Goal: Task Accomplishment & Management: Use online tool/utility

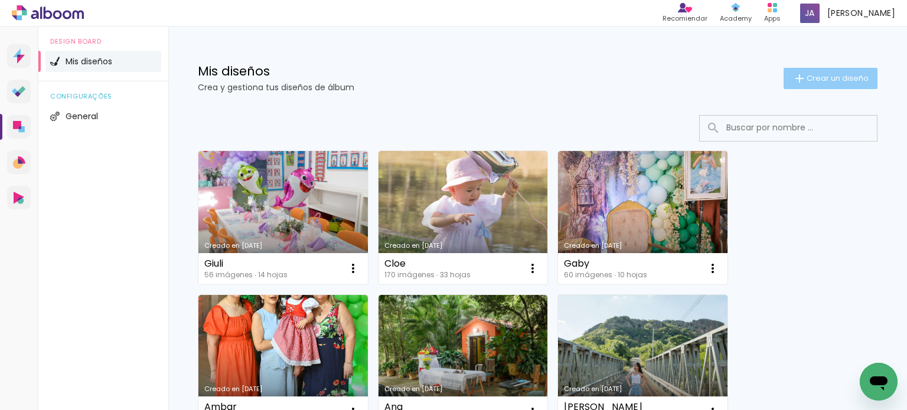
click at [820, 76] on span "Crear un diseño" at bounding box center [837, 78] width 62 height 8
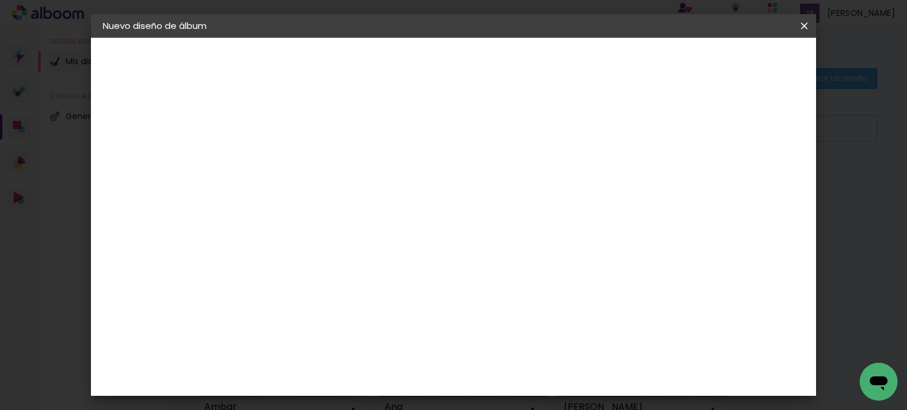
click at [296, 151] on input at bounding box center [296, 158] width 0 height 18
type input "[PERSON_NAME]"
type paper-input "[PERSON_NAME]"
click at [412, 70] on paper-button "Avanzar" at bounding box center [383, 63] width 57 height 20
click at [335, 191] on input "text" at bounding box center [300, 188] width 68 height 15
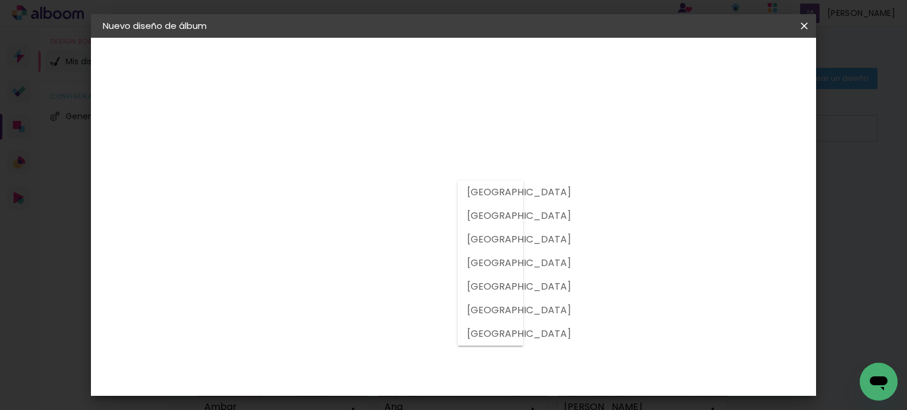
click at [465, 217] on paper-item "Brasil" at bounding box center [474, 216] width 32 height 24
type input "Brasil"
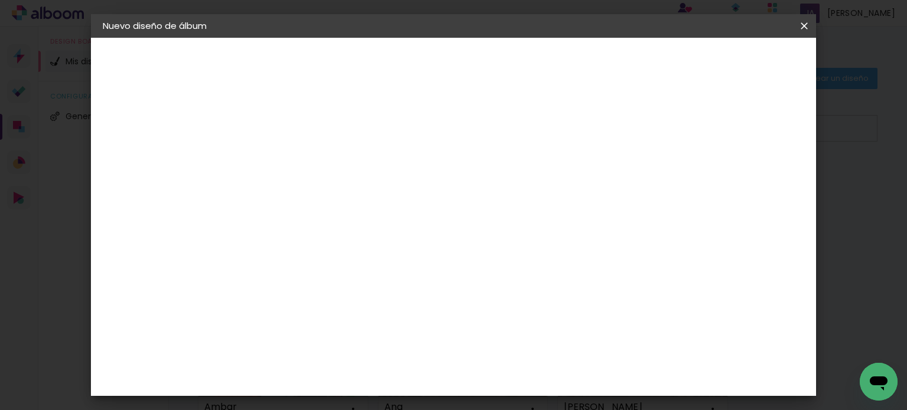
scroll to position [3035, 0]
click at [0, 0] on slot "Avanzar" at bounding box center [0, 0] width 0 height 0
click at [342, 197] on input "text" at bounding box center [319, 206] width 46 height 18
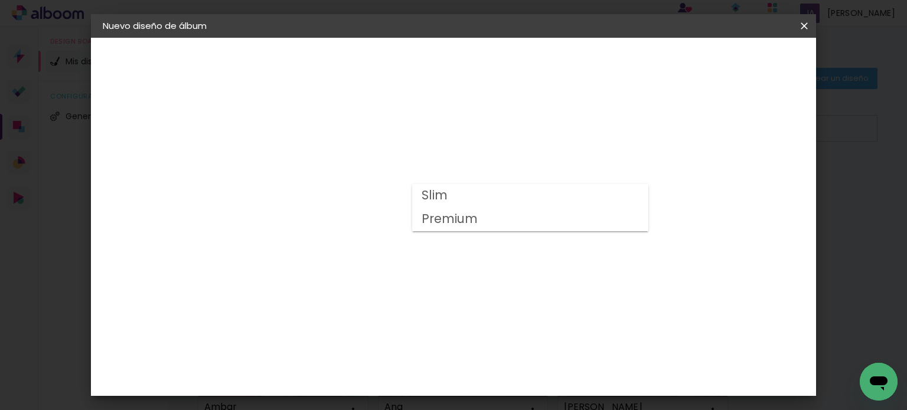
click at [0, 0] on slot "Premium" at bounding box center [0, 0] width 0 height 0
type input "Premium"
click at [417, 312] on span "20 × 25 cm" at bounding box center [396, 331] width 42 height 38
click at [478, 71] on paper-button "Avanzar" at bounding box center [449, 63] width 57 height 20
click at [518, 363] on span "50.6" at bounding box center [519, 364] width 30 height 18
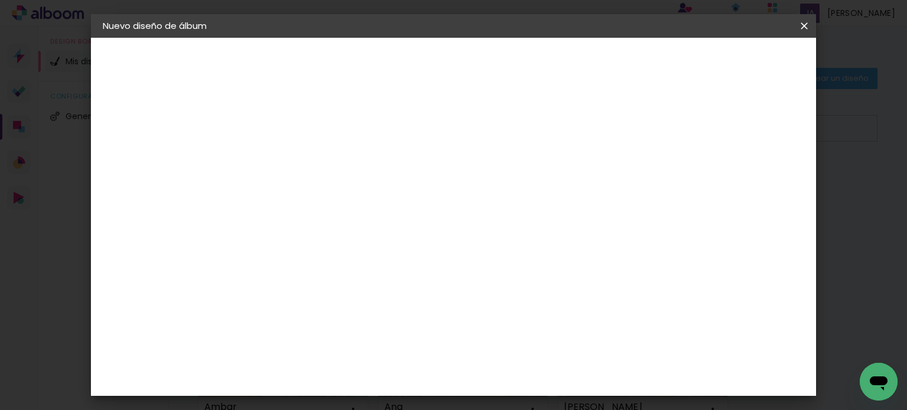
click at [518, 363] on span "50.6" at bounding box center [519, 364] width 30 height 18
click at [517, 358] on span "50.6" at bounding box center [519, 364] width 30 height 18
drag, startPoint x: 521, startPoint y: 364, endPoint x: 494, endPoint y: 367, distance: 27.9
click at [494, 367] on div "50.6 cm" at bounding box center [526, 364] width 290 height 30
click at [646, 67] on div "Volver Empezar diseño" at bounding box center [572, 63] width 150 height 20
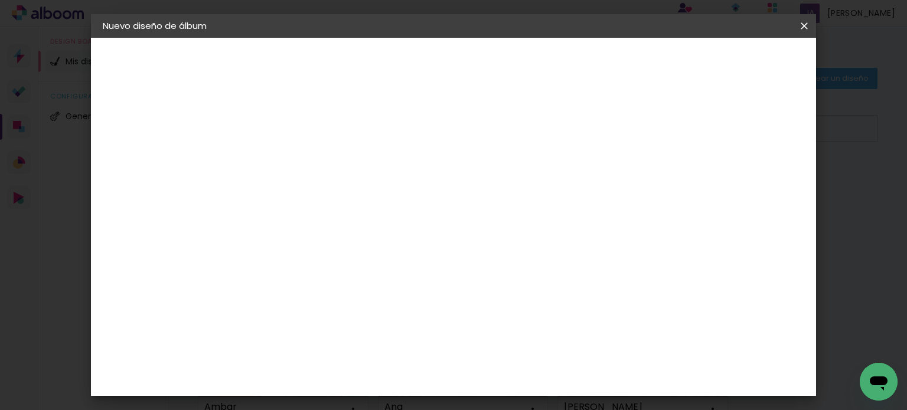
click at [551, 63] on paper-button "Volver" at bounding box center [526, 63] width 49 height 20
click at [342, 197] on input "text" at bounding box center [319, 206] width 46 height 18
click at [0, 0] on slot "Premium" at bounding box center [0, 0] width 0 height 0
click at [444, 190] on iron-icon at bounding box center [437, 194] width 14 height 14
click at [625, 190] on paper-item "Slim" at bounding box center [525, 196] width 236 height 24
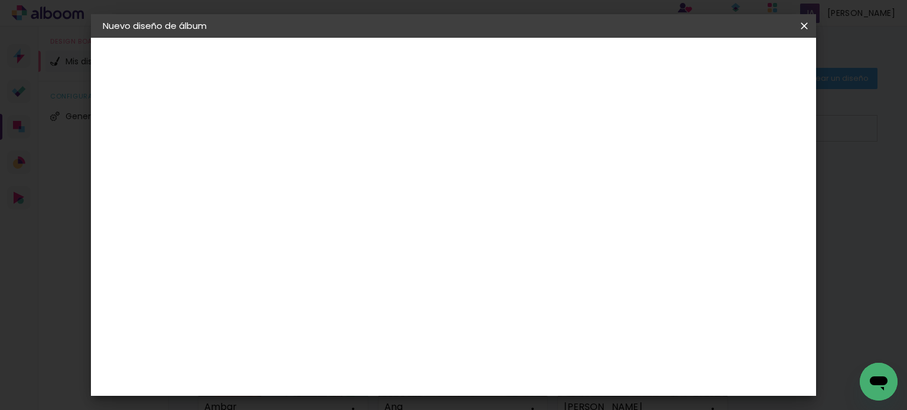
click at [430, 194] on input "Slim" at bounding box center [363, 194] width 134 height 18
click at [448, 197] on paper-item "Slim" at bounding box center [525, 196] width 236 height 24
click at [430, 192] on input "Slim" at bounding box center [363, 194] width 134 height 18
click at [0, 0] on slot "Premium" at bounding box center [0, 0] width 0 height 0
type input "Premium"
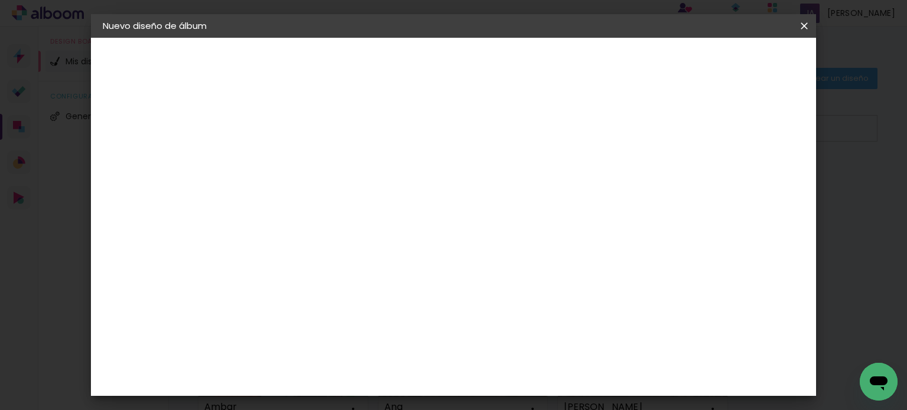
click at [0, 0] on slot "Volver" at bounding box center [0, 0] width 0 height 0
click at [510, 240] on div "Sugerir una encuadernadora" at bounding box center [471, 246] width 79 height 19
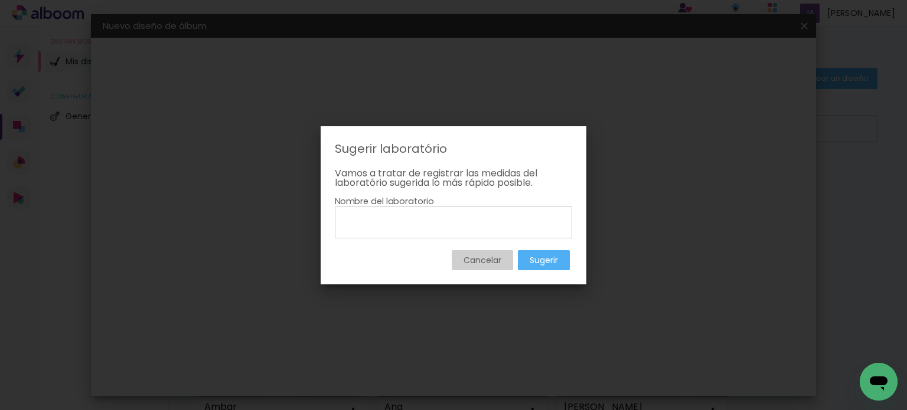
click at [0, 0] on slot "Sugerir" at bounding box center [0, 0] width 0 height 0
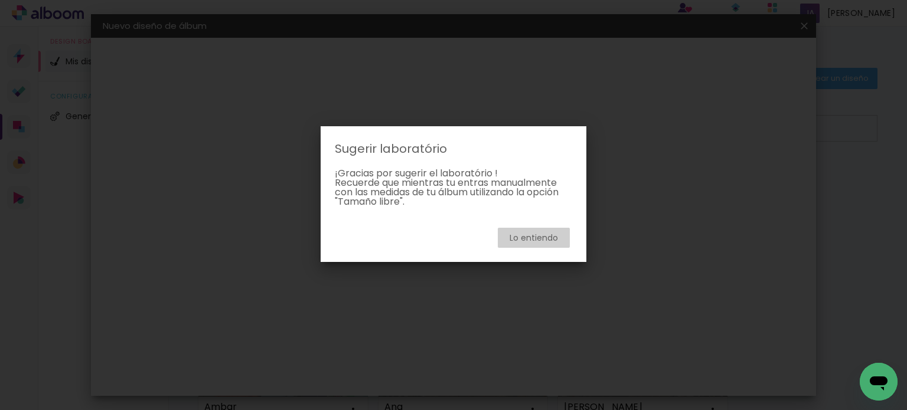
click at [0, 0] on slot "Lo entiendo" at bounding box center [0, 0] width 0 height 0
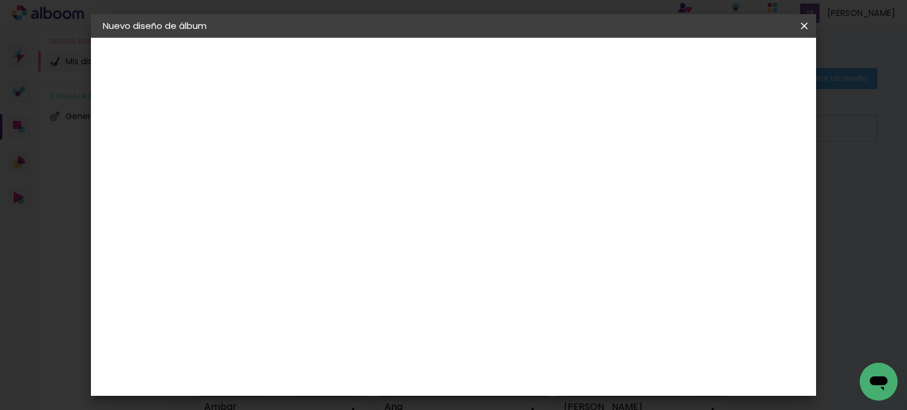
click at [0, 0] on slot "Tamaño libre" at bounding box center [0, 0] width 0 height 0
click at [0, 0] on slot "Avanzar" at bounding box center [0, 0] width 0 height 0
click at [515, 321] on input "50,6" at bounding box center [519, 320] width 31 height 18
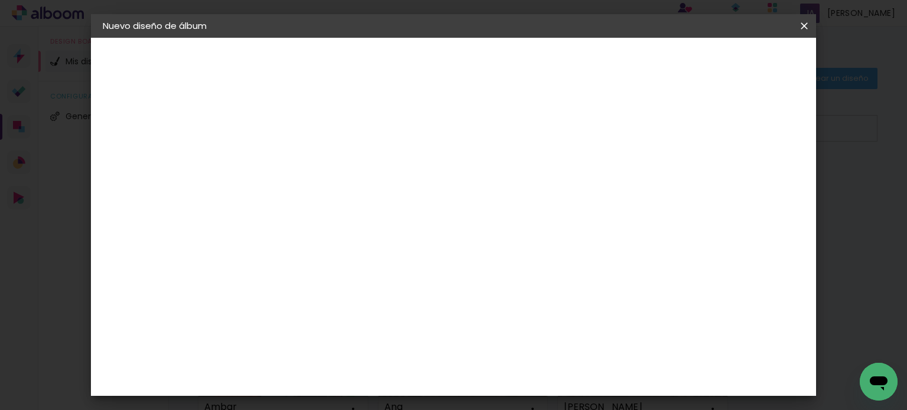
scroll to position [199, 0]
type input "45"
type paper-input "45"
click at [281, 320] on div "cm" at bounding box center [281, 315] width 14 height 18
click at [260, 311] on input "20,3" at bounding box center [258, 315] width 31 height 18
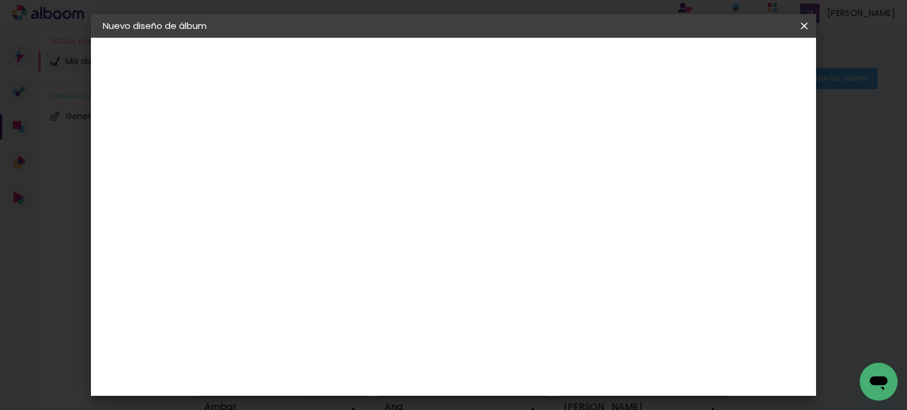
click at [260, 311] on input "20,3" at bounding box center [258, 315] width 31 height 18
type input "30"
type paper-input "30"
drag, startPoint x: 756, startPoint y: 61, endPoint x: 753, endPoint y: 74, distance: 13.2
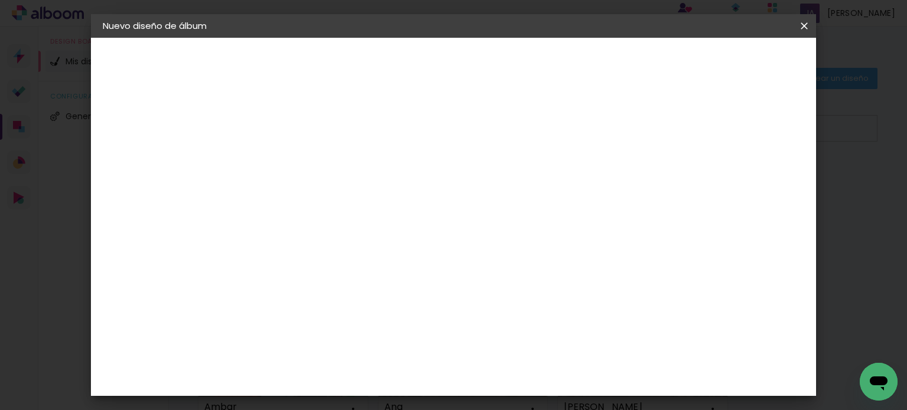
click at [634, 61] on span "Empezar diseño" at bounding box center [602, 62] width 66 height 8
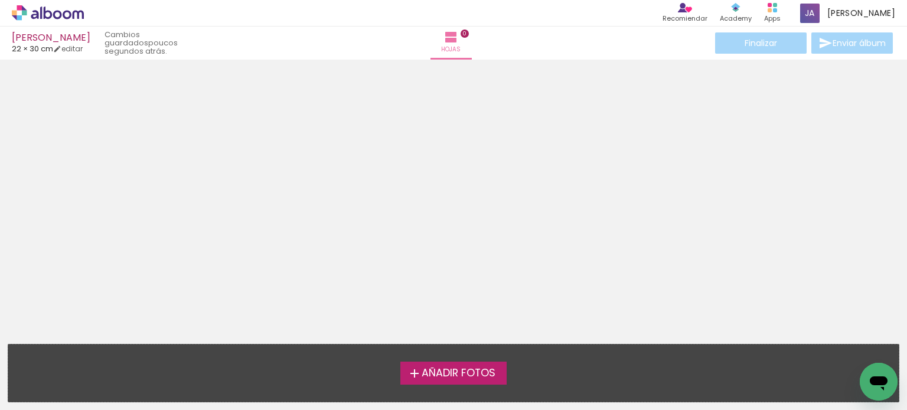
click at [446, 378] on span "Añadir Fotos" at bounding box center [459, 373] width 74 height 11
click at [0, 0] on input "file" at bounding box center [0, 0] width 0 height 0
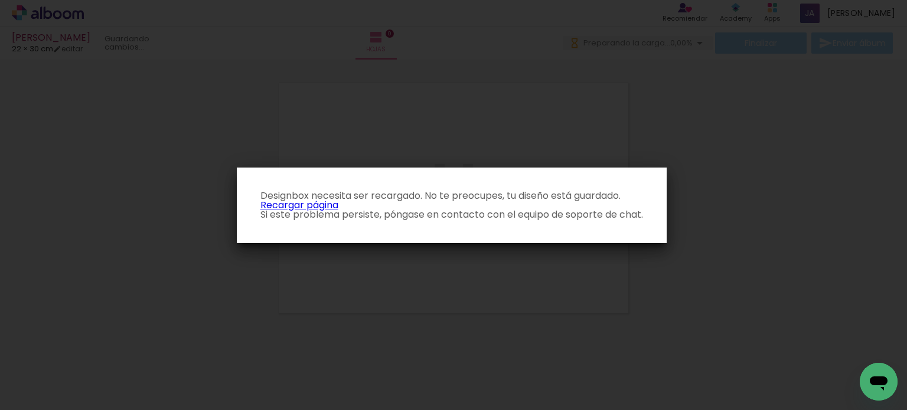
click at [307, 204] on link "Recargar página" at bounding box center [299, 205] width 78 height 14
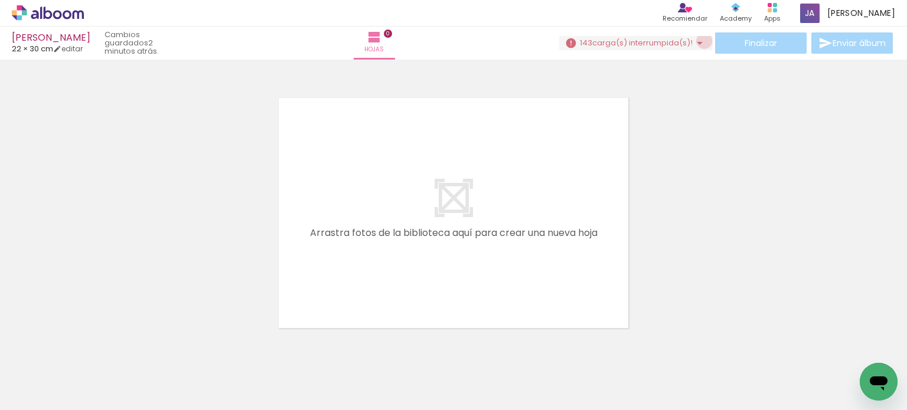
click at [699, 41] on iron-icon at bounding box center [700, 43] width 14 height 14
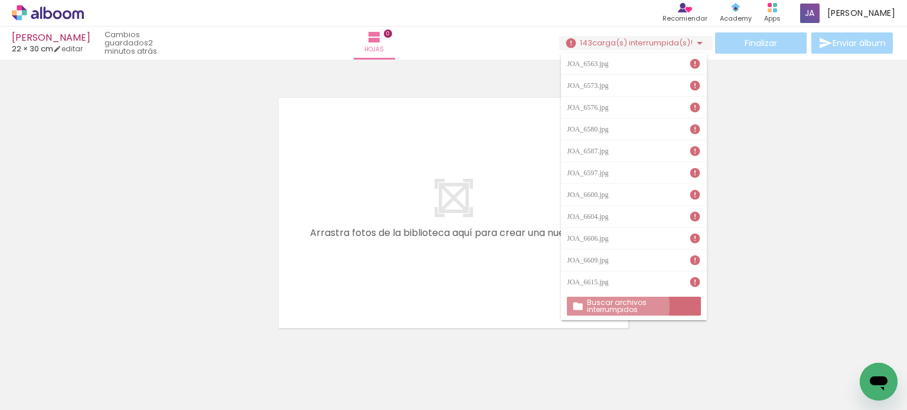
click at [0, 0] on slot "Buscar archivos interrumpidos" at bounding box center [0, 0] width 0 height 0
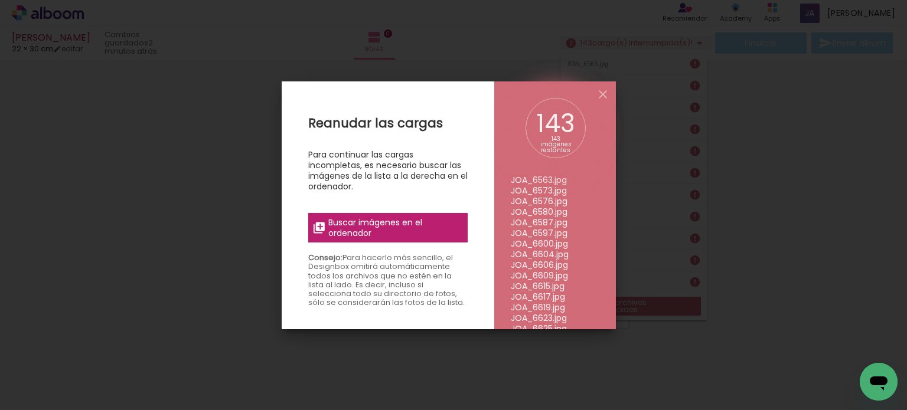
click at [383, 228] on span "Buscar imágenes en el ordenador" at bounding box center [394, 227] width 132 height 21
click at [0, 0] on input "file" at bounding box center [0, 0] width 0 height 0
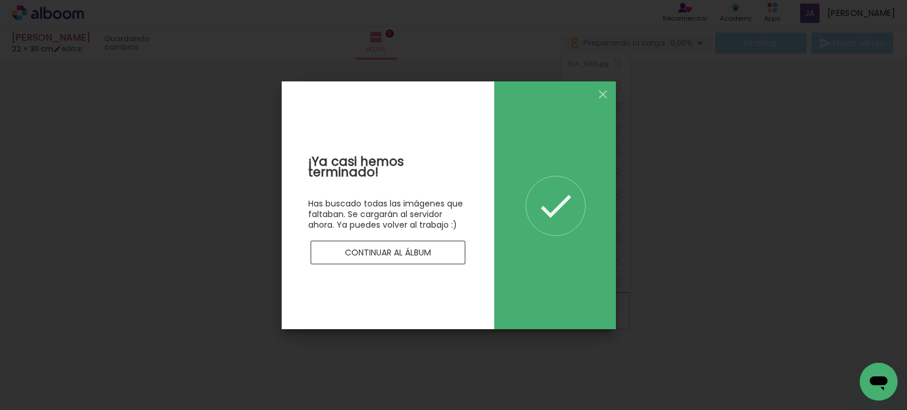
click at [564, 188] on iron-icon at bounding box center [555, 205] width 41 height 41
click at [0, 0] on slot "Continuar al álbum" at bounding box center [0, 0] width 0 height 0
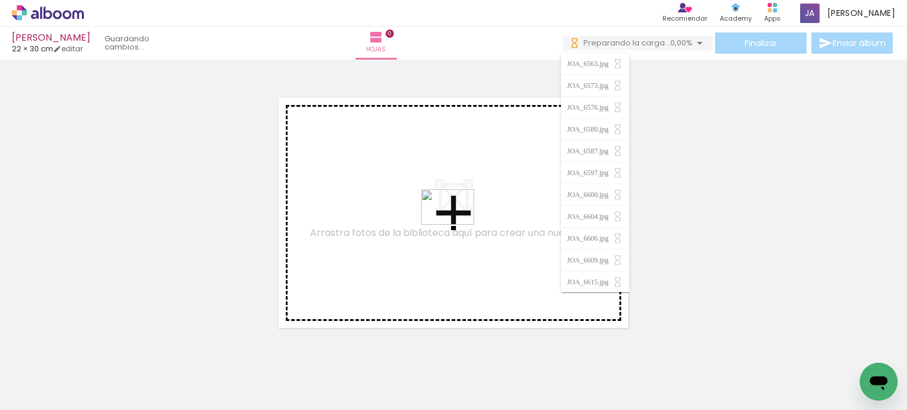
drag, startPoint x: 450, startPoint y: 374, endPoint x: 456, endPoint y: 225, distance: 149.5
click at [456, 225] on quentale-workspace at bounding box center [453, 205] width 907 height 410
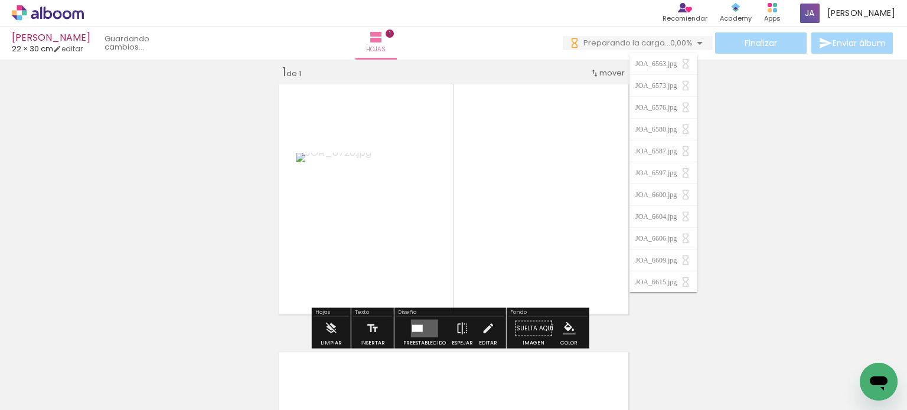
scroll to position [15, 0]
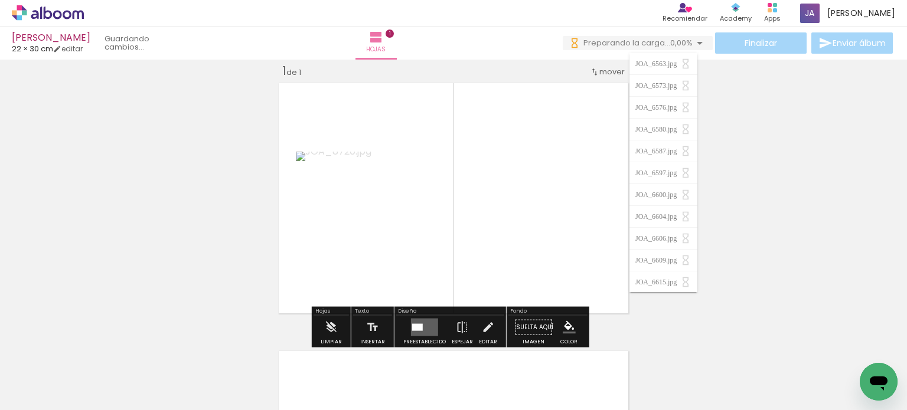
click at [373, 221] on quentale-photo at bounding box center [366, 198] width 140 height 93
click at [419, 330] on quentale-layouter at bounding box center [424, 328] width 27 height 18
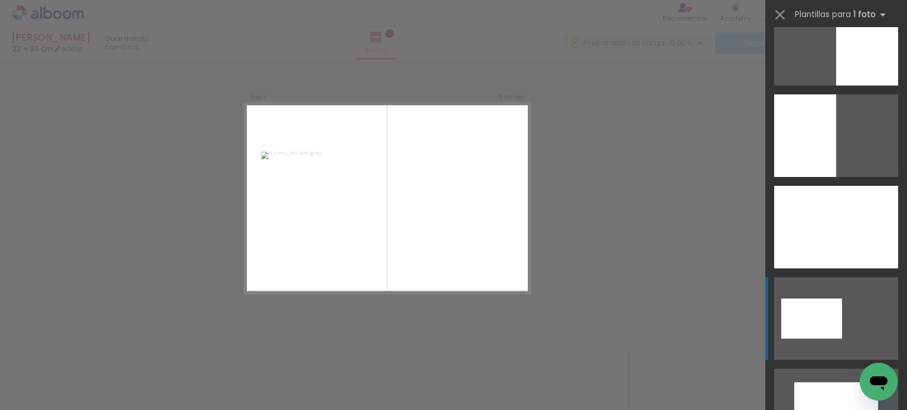
scroll to position [348, 0]
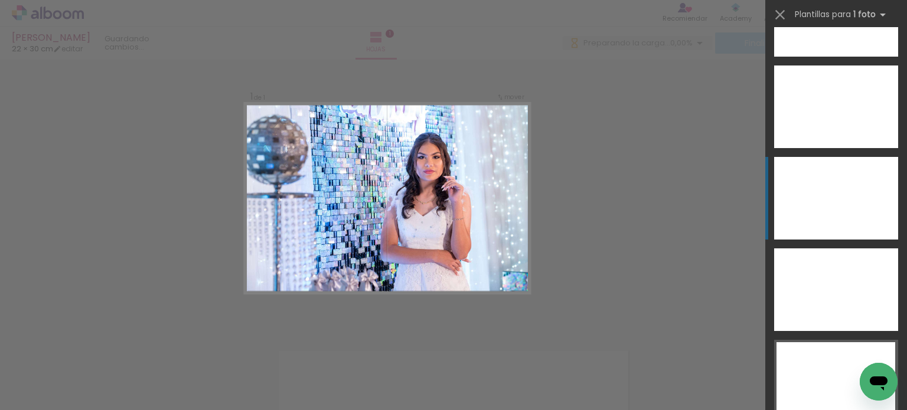
click at [829, 57] on div at bounding box center [836, 15] width 124 height 83
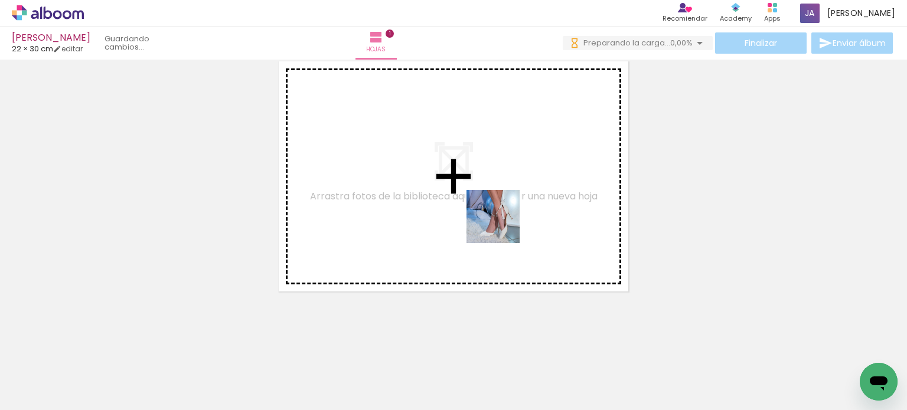
drag, startPoint x: 567, startPoint y: 367, endPoint x: 502, endPoint y: 226, distance: 155.6
click at [502, 226] on quentale-workspace at bounding box center [453, 205] width 907 height 410
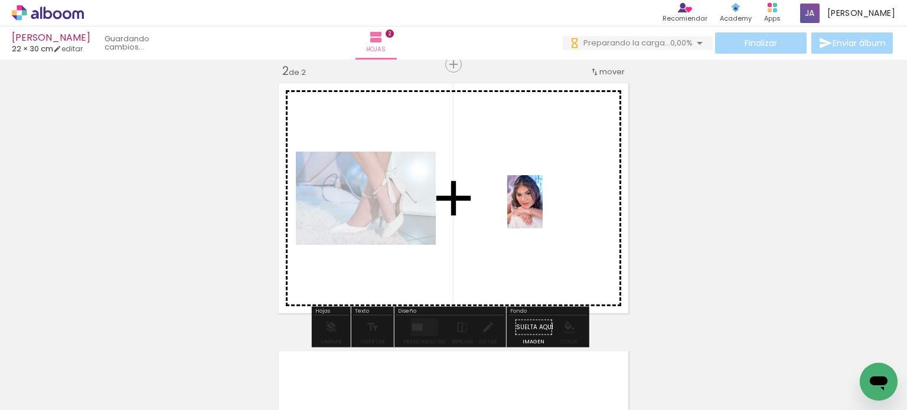
drag, startPoint x: 512, startPoint y: 368, endPoint x: 543, endPoint y: 211, distance: 160.0
click at [543, 211] on quentale-workspace at bounding box center [453, 205] width 907 height 410
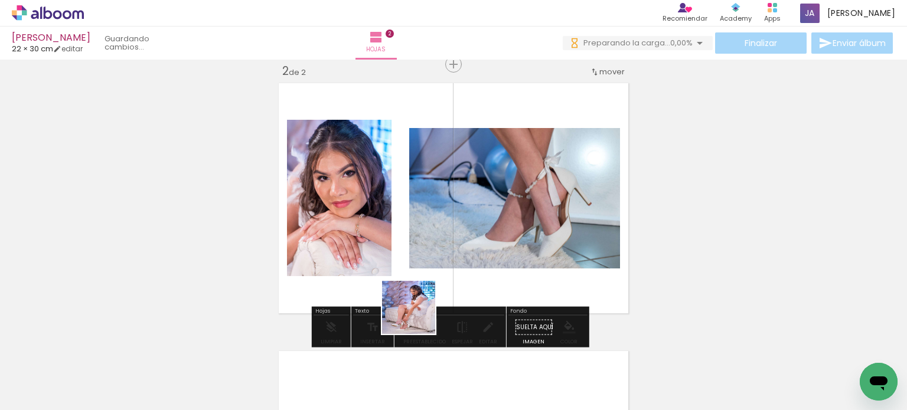
drag, startPoint x: 428, startPoint y: 332, endPoint x: 390, endPoint y: 282, distance: 62.7
click at [390, 282] on quentale-workspace at bounding box center [453, 205] width 907 height 410
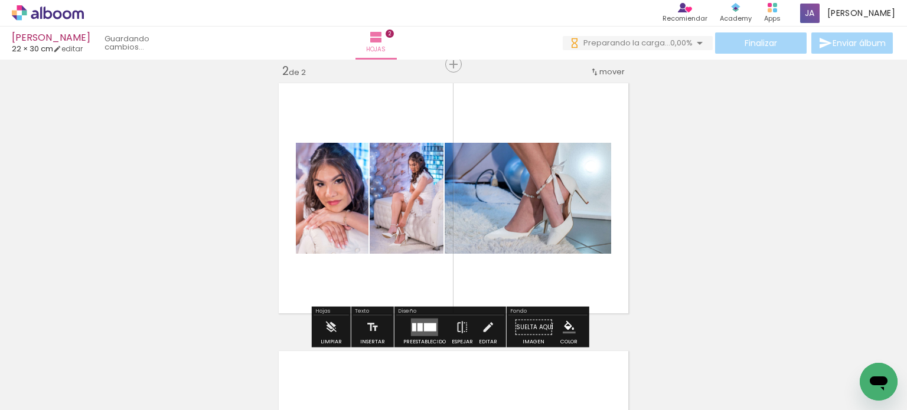
click at [417, 330] on div at bounding box center [419, 328] width 5 height 8
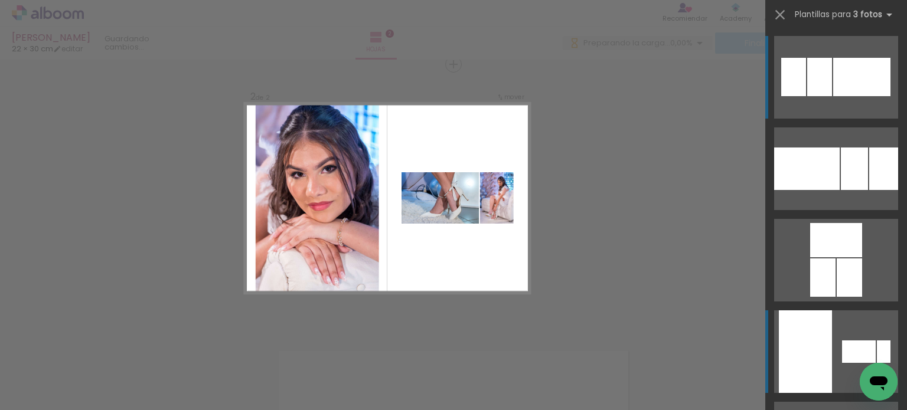
click at [810, 190] on div at bounding box center [807, 169] width 66 height 43
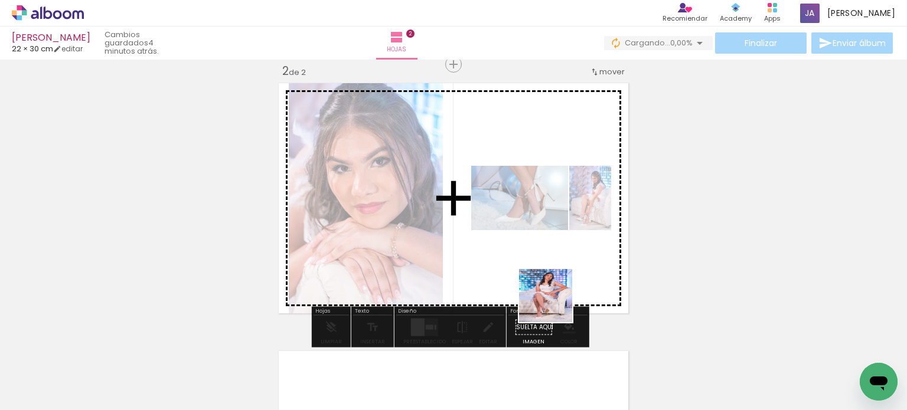
drag, startPoint x: 599, startPoint y: 363, endPoint x: 544, endPoint y: 288, distance: 92.9
click at [544, 288] on quentale-workspace at bounding box center [453, 205] width 907 height 410
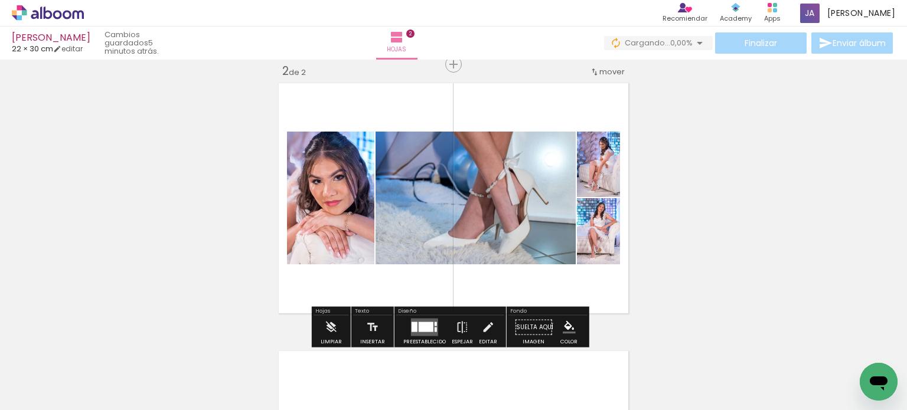
click at [429, 324] on div at bounding box center [426, 327] width 15 height 10
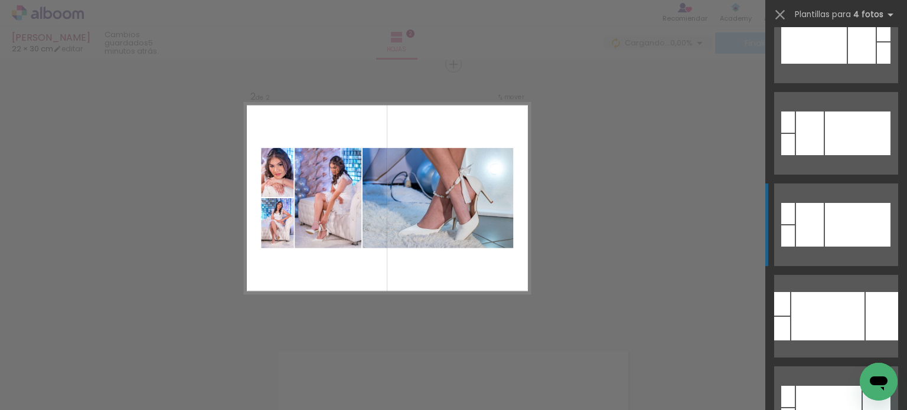
scroll to position [945, 0]
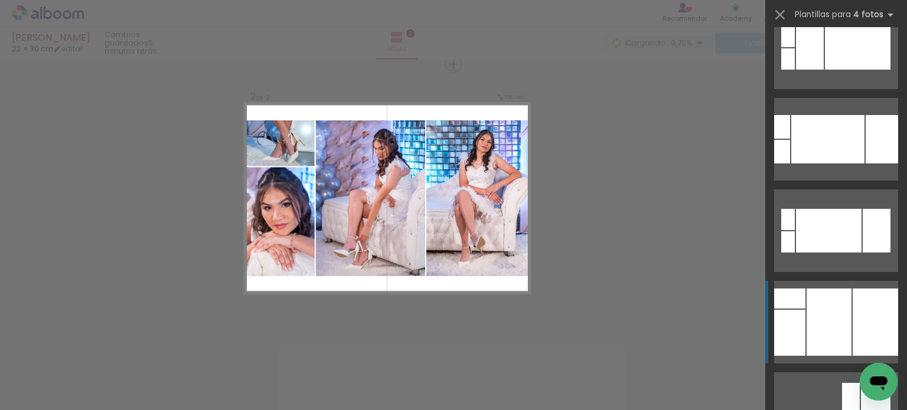
click at [810, 306] on div at bounding box center [828, 322] width 45 height 67
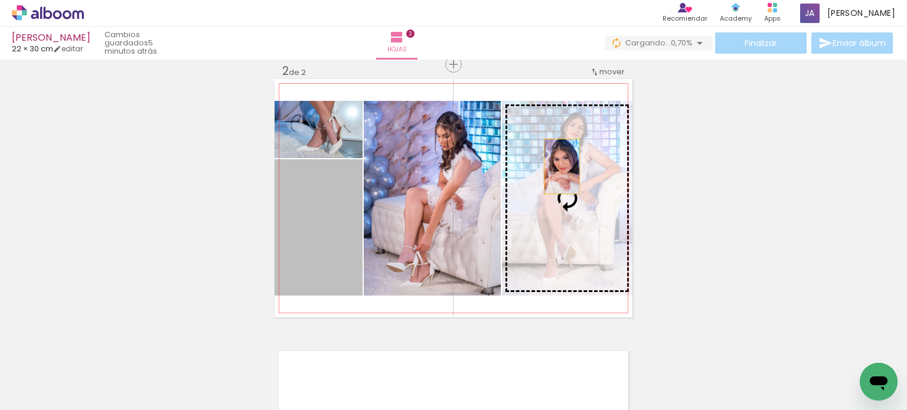
drag, startPoint x: 484, startPoint y: 186, endPoint x: 573, endPoint y: 164, distance: 91.9
click at [0, 0] on slot at bounding box center [0, 0] width 0 height 0
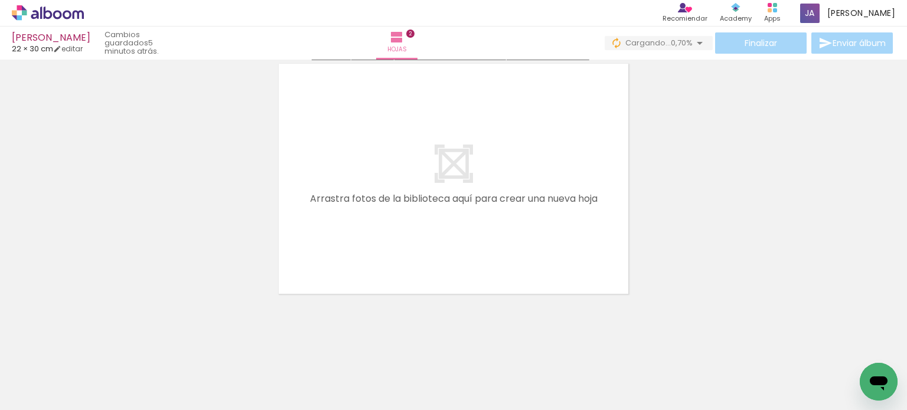
scroll to position [573, 0]
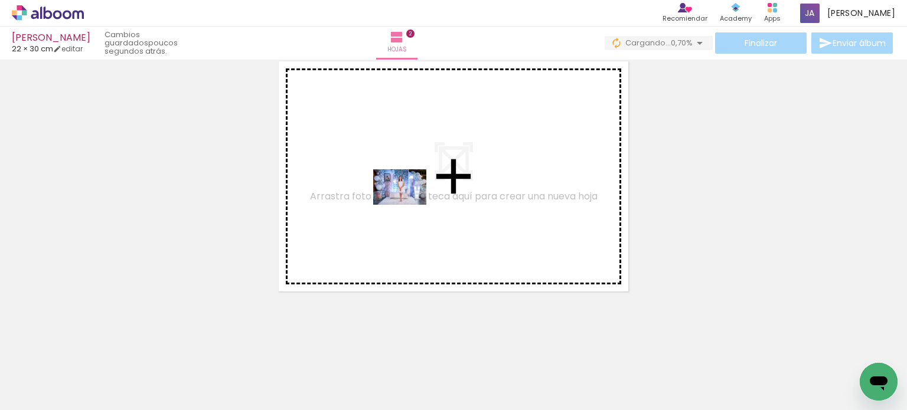
drag, startPoint x: 239, startPoint y: 352, endPoint x: 409, endPoint y: 205, distance: 224.8
click at [409, 205] on quentale-workspace at bounding box center [453, 205] width 907 height 410
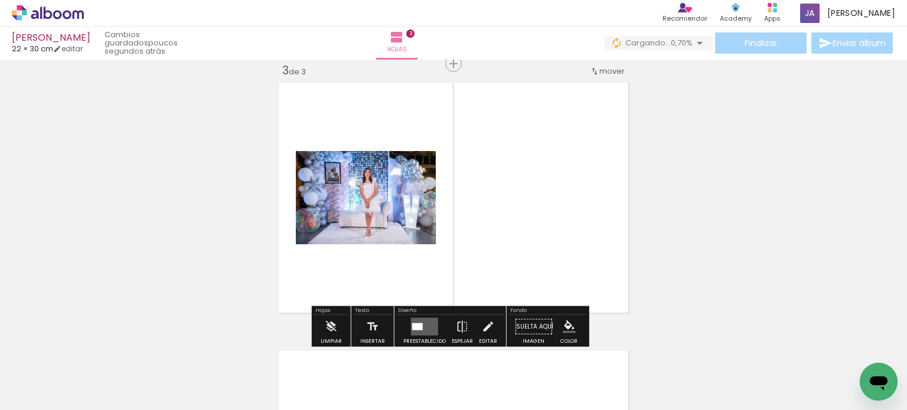
scroll to position [551, 0]
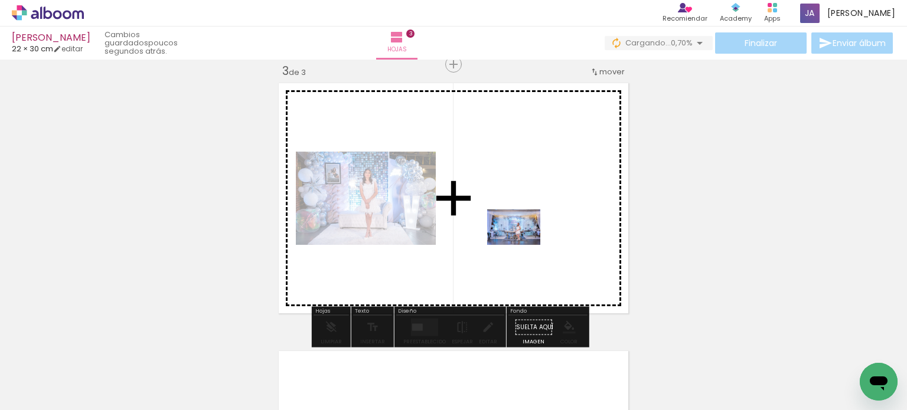
drag, startPoint x: 788, startPoint y: 378, endPoint x: 494, endPoint y: 228, distance: 330.6
click at [494, 228] on quentale-workspace at bounding box center [453, 205] width 907 height 410
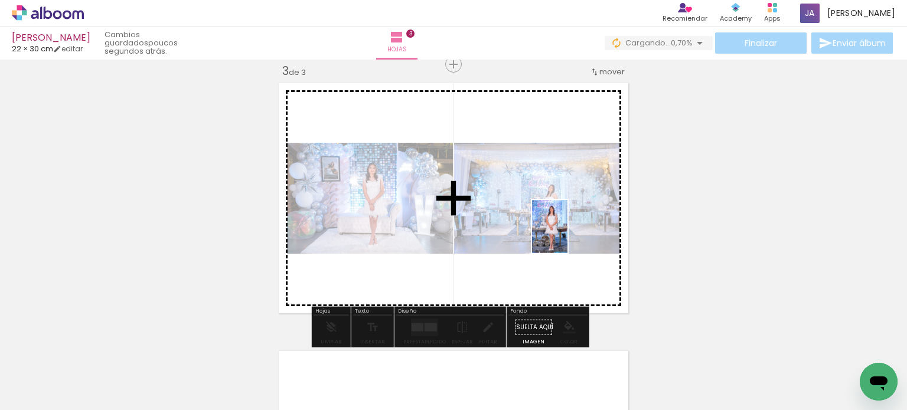
drag, startPoint x: 864, startPoint y: 357, endPoint x: 567, endPoint y: 236, distance: 320.7
click at [567, 236] on quentale-workspace at bounding box center [453, 205] width 907 height 410
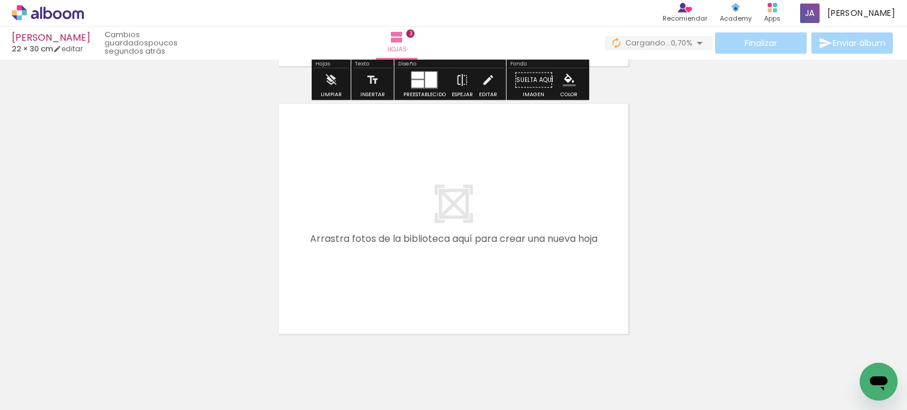
scroll to position [841, 0]
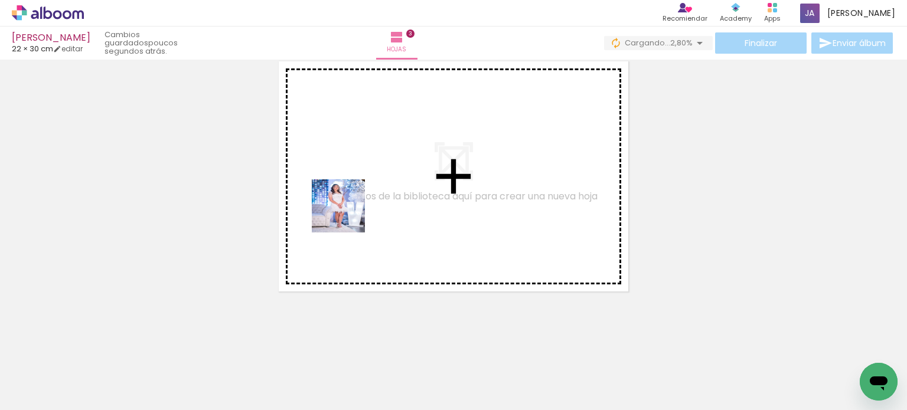
drag, startPoint x: 338, startPoint y: 250, endPoint x: 347, endPoint y: 215, distance: 36.1
click at [347, 215] on quentale-workspace at bounding box center [453, 205] width 907 height 410
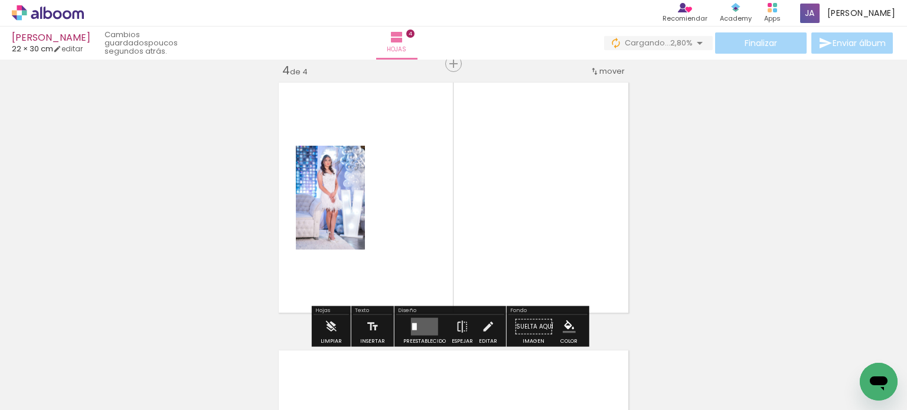
scroll to position [819, 0]
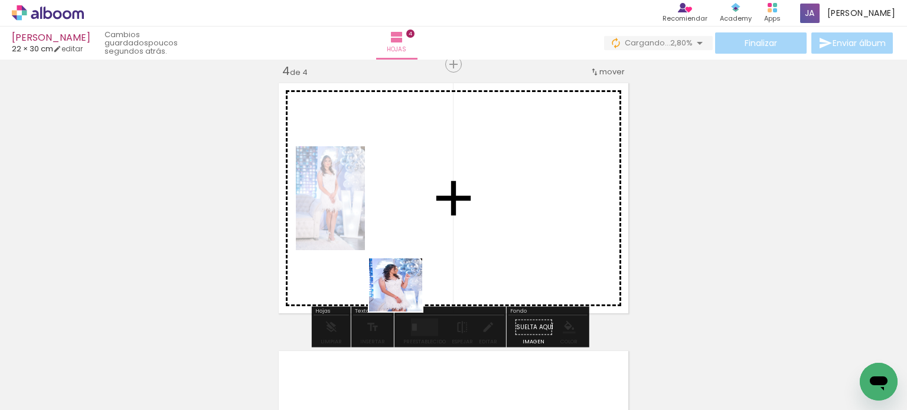
drag, startPoint x: 404, startPoint y: 294, endPoint x: 404, endPoint y: 226, distance: 67.9
click at [404, 226] on quentale-workspace at bounding box center [453, 205] width 907 height 410
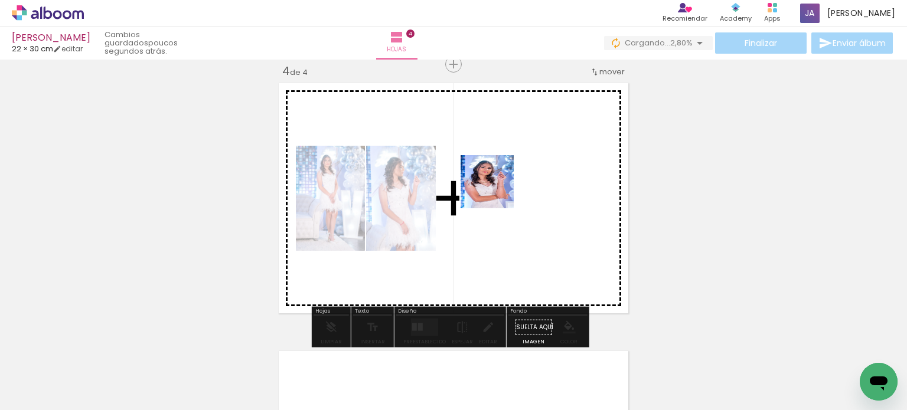
drag, startPoint x: 477, startPoint y: 250, endPoint x: 493, endPoint y: 193, distance: 59.4
click at [497, 181] on quentale-workspace at bounding box center [453, 205] width 907 height 410
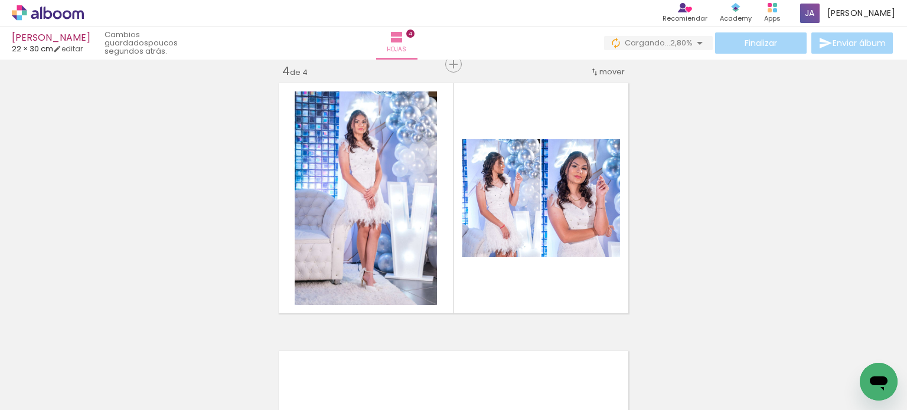
scroll to position [0, 2177]
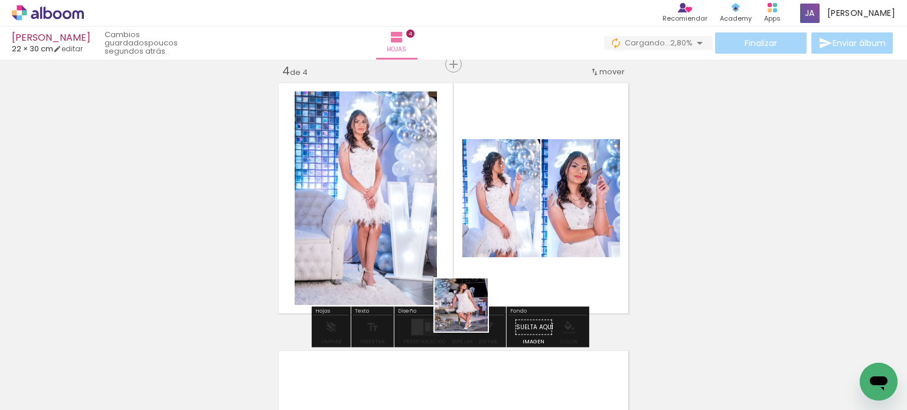
drag, startPoint x: 459, startPoint y: 365, endPoint x: 486, endPoint y: 251, distance: 117.7
click at [500, 238] on quentale-workspace at bounding box center [453, 205] width 907 height 410
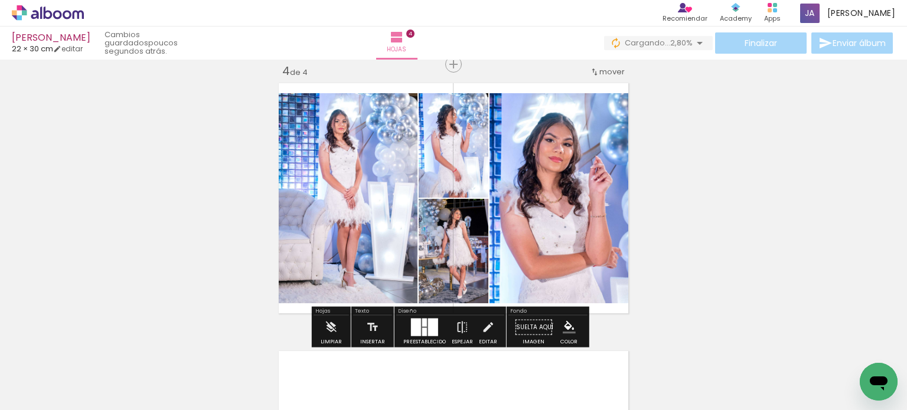
scroll to position [0, 1840]
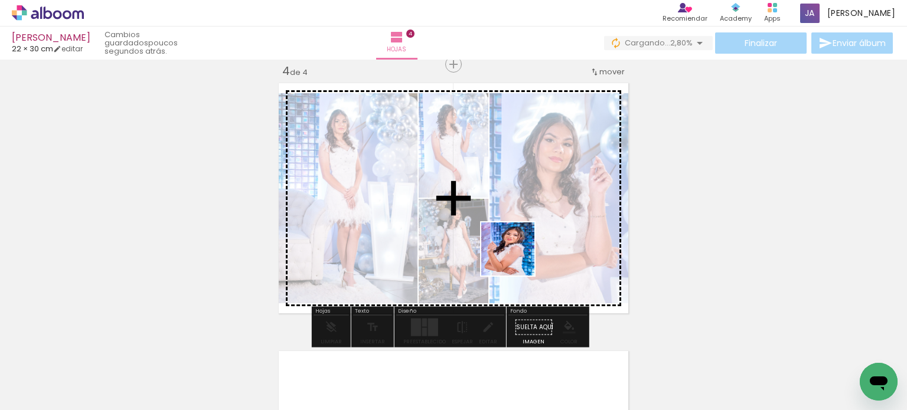
drag, startPoint x: 499, startPoint y: 275, endPoint x: 521, endPoint y: 250, distance: 33.9
click at [521, 250] on quentale-workspace at bounding box center [453, 205] width 907 height 410
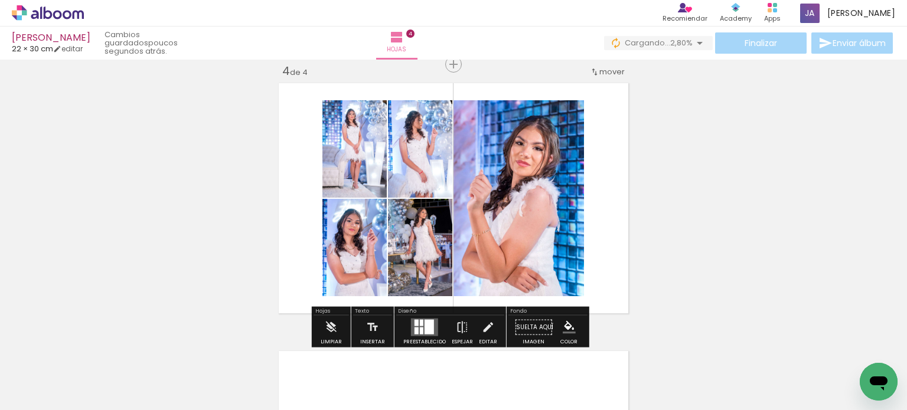
click at [453, 195] on quentale-photo at bounding box center [518, 198] width 130 height 196
click at [414, 328] on div at bounding box center [416, 331] width 4 height 7
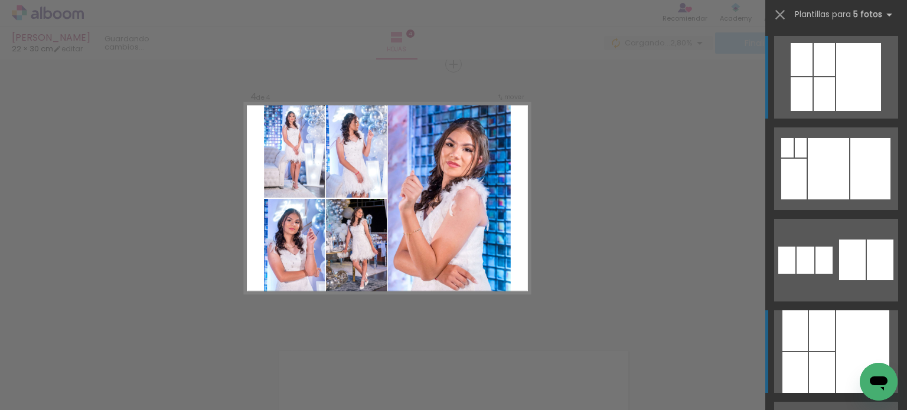
click at [836, 335] on div at bounding box center [862, 352] width 53 height 83
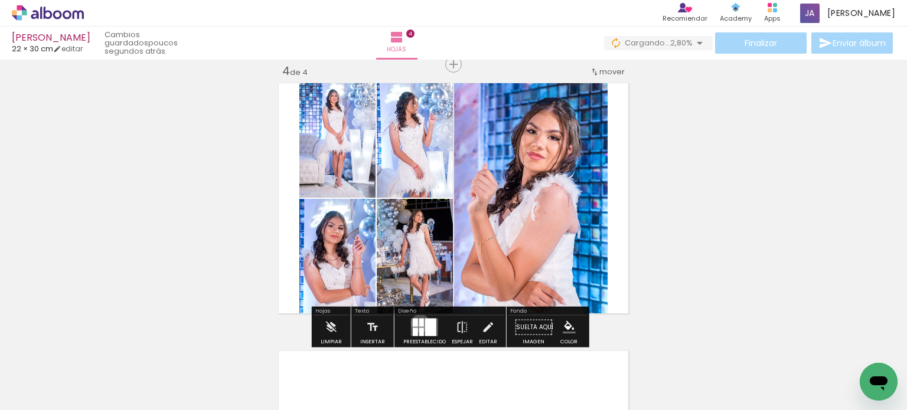
click at [419, 324] on div at bounding box center [421, 323] width 5 height 8
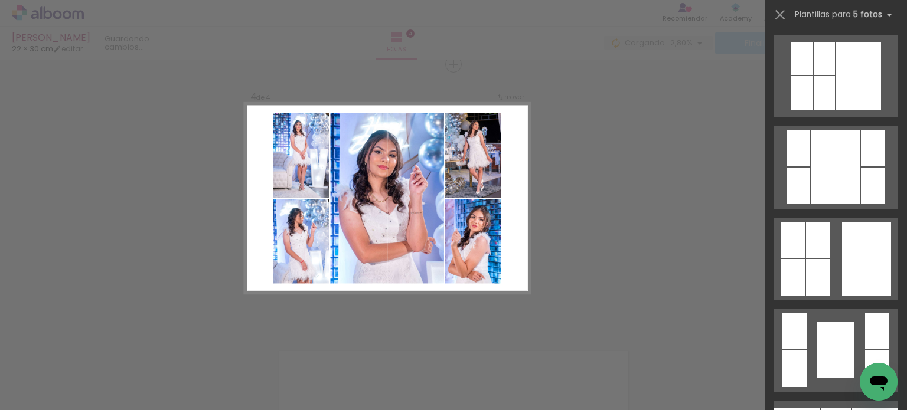
scroll to position [923, 0]
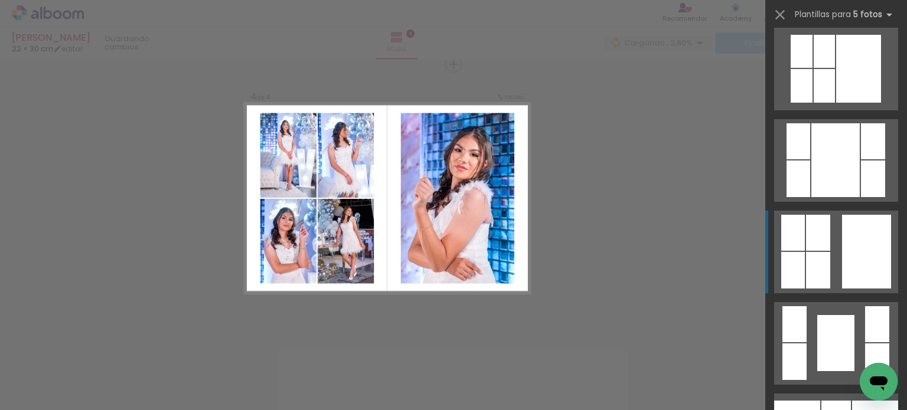
click at [828, 302] on quentale-layouter at bounding box center [836, 343] width 124 height 83
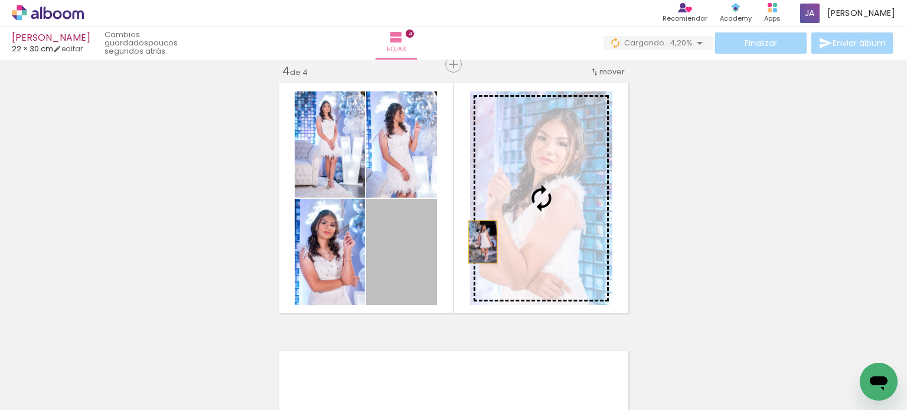
drag, startPoint x: 478, startPoint y: 242, endPoint x: 573, endPoint y: 201, distance: 103.1
click at [0, 0] on slot at bounding box center [0, 0] width 0 height 0
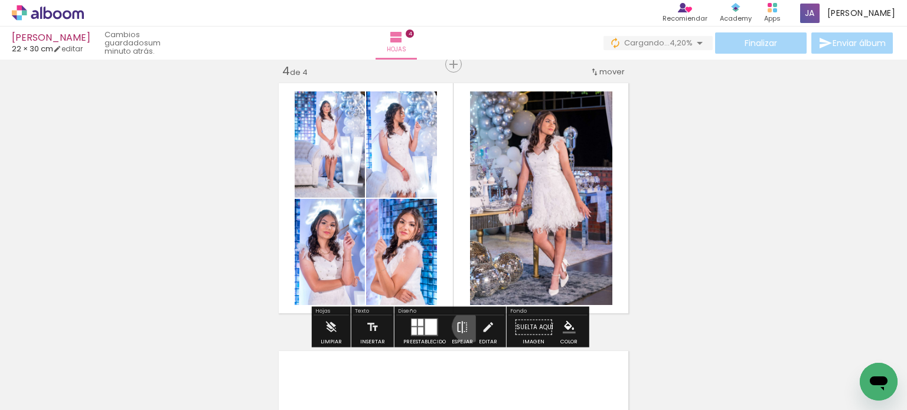
click at [466, 326] on iron-icon at bounding box center [462, 328] width 13 height 24
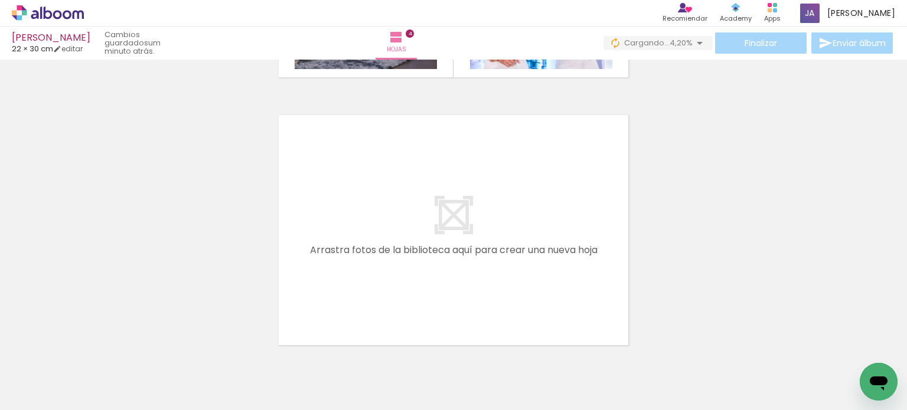
scroll to position [0, 2199]
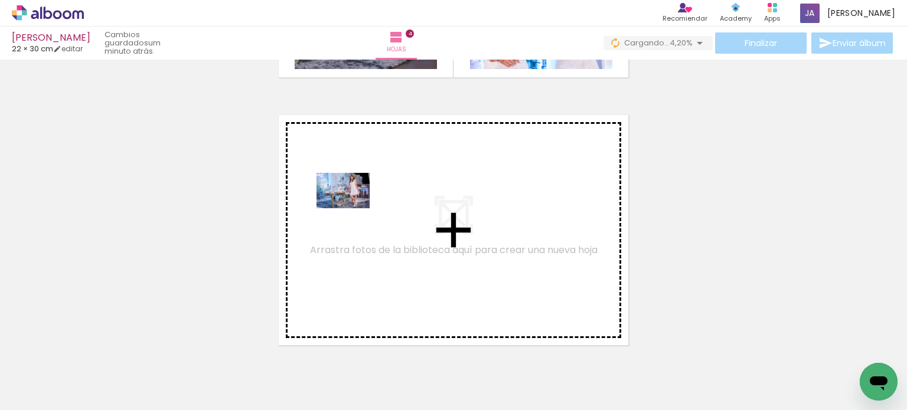
drag, startPoint x: 359, startPoint y: 313, endPoint x: 352, endPoint y: 208, distance: 105.3
click at [352, 208] on quentale-workspace at bounding box center [453, 205] width 907 height 410
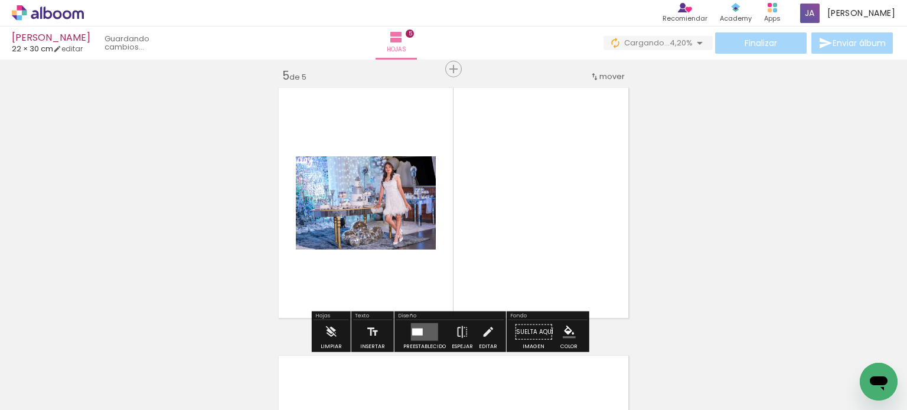
scroll to position [1087, 0]
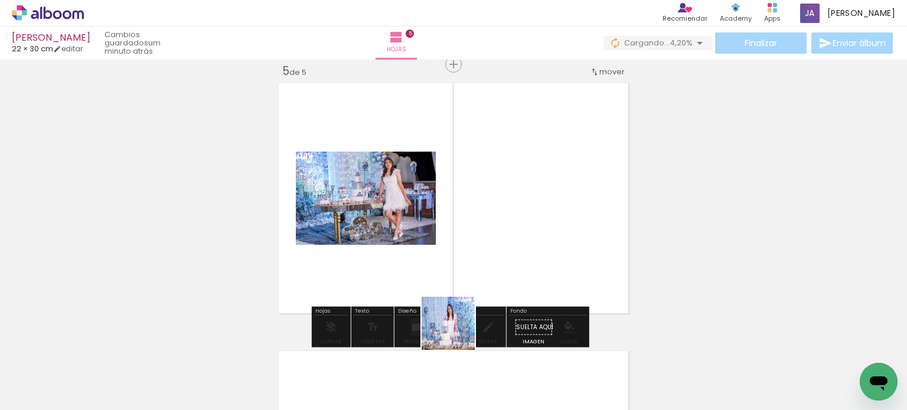
drag, startPoint x: 489, startPoint y: 364, endPoint x: 418, endPoint y: 290, distance: 102.3
click at [390, 260] on quentale-workspace at bounding box center [453, 205] width 907 height 410
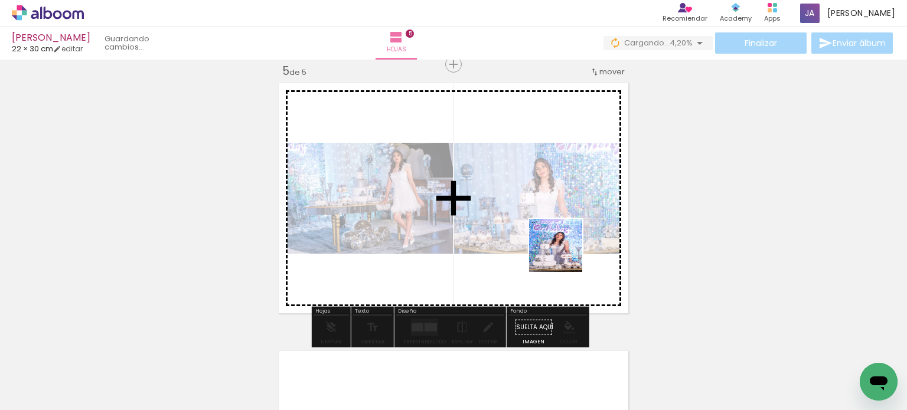
drag, startPoint x: 582, startPoint y: 368, endPoint x: 564, endPoint y: 250, distance: 119.3
click at [564, 250] on quentale-workspace at bounding box center [453, 205] width 907 height 410
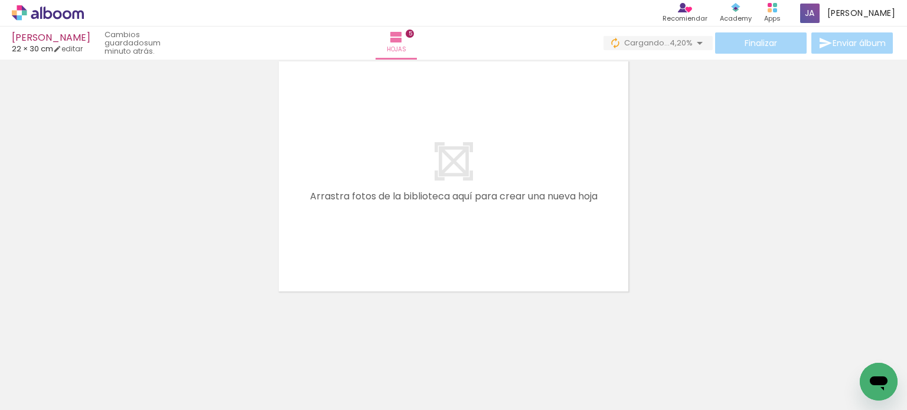
scroll to position [0, 2621]
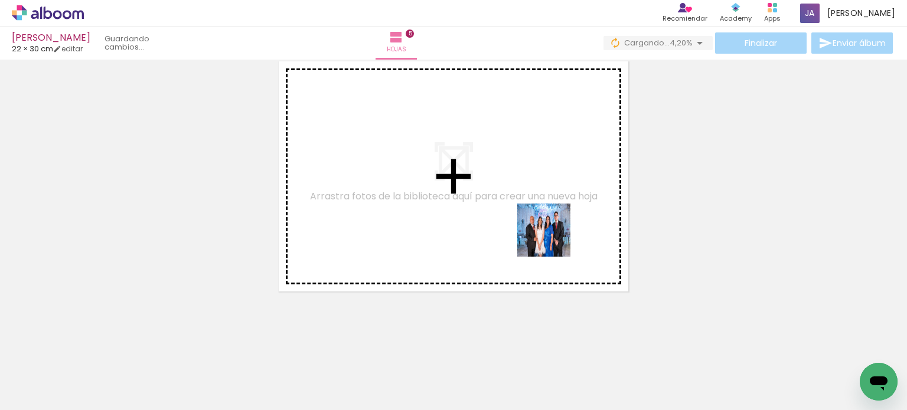
drag, startPoint x: 737, startPoint y: 367, endPoint x: 505, endPoint y: 205, distance: 282.4
click at [505, 205] on quentale-workspace at bounding box center [453, 205] width 907 height 410
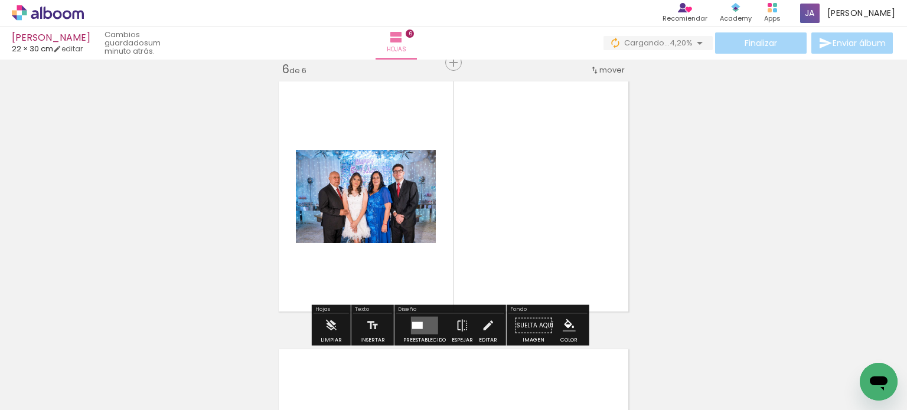
scroll to position [1355, 0]
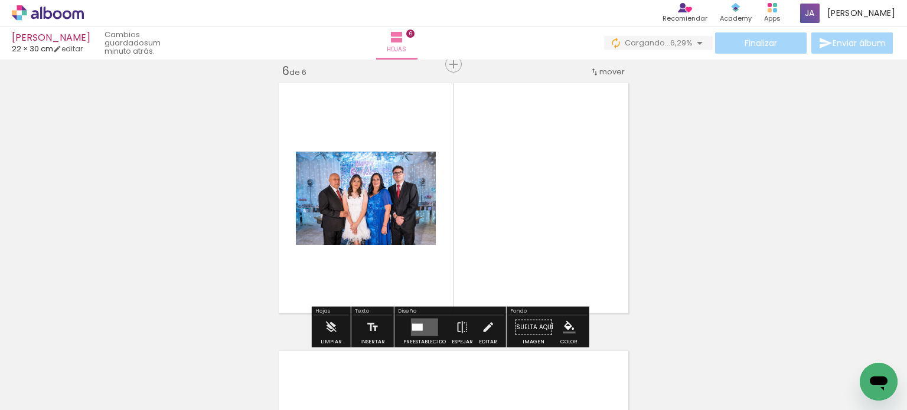
click at [415, 325] on div at bounding box center [417, 327] width 11 height 7
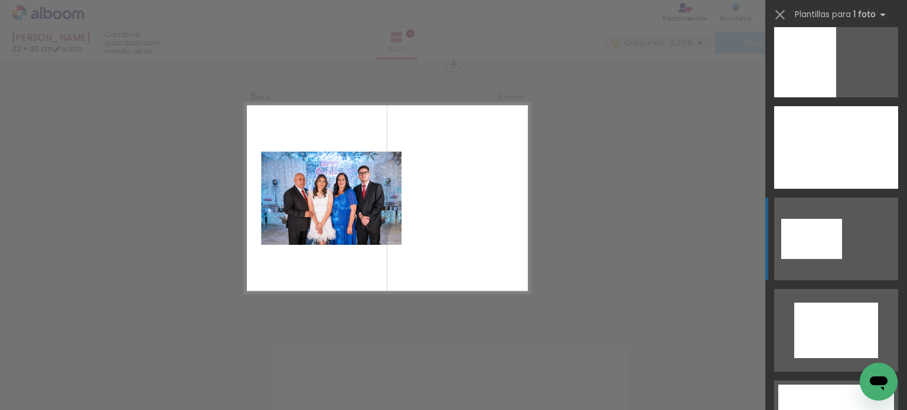
scroll to position [472, 0]
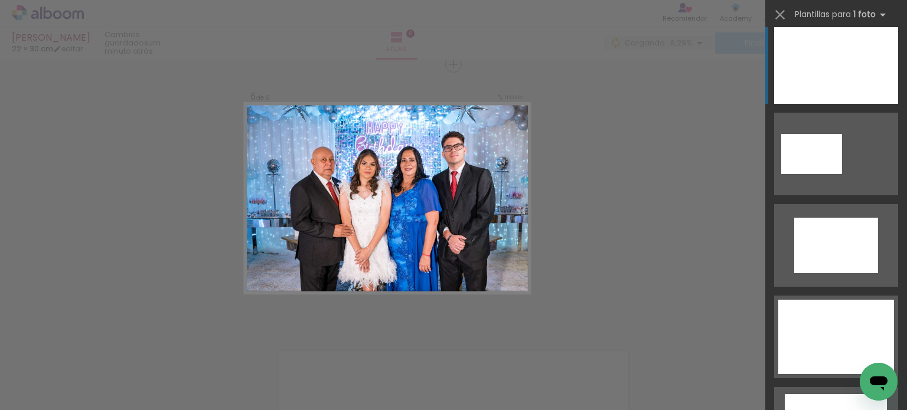
click at [838, 68] on div at bounding box center [836, 62] width 124 height 83
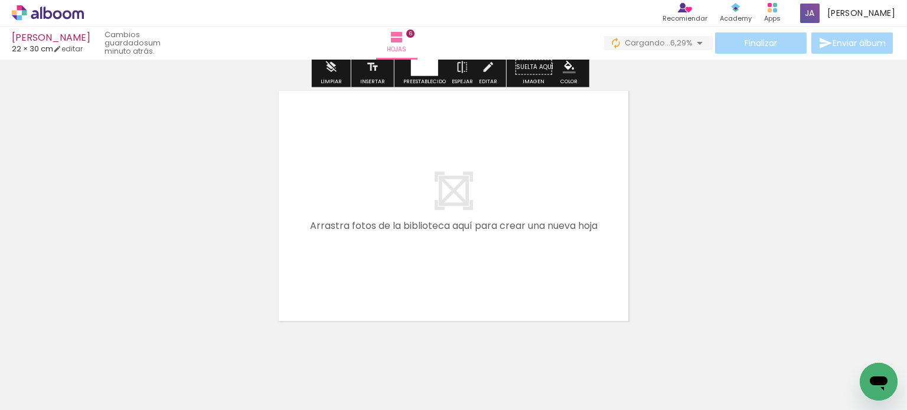
scroll to position [1645, 0]
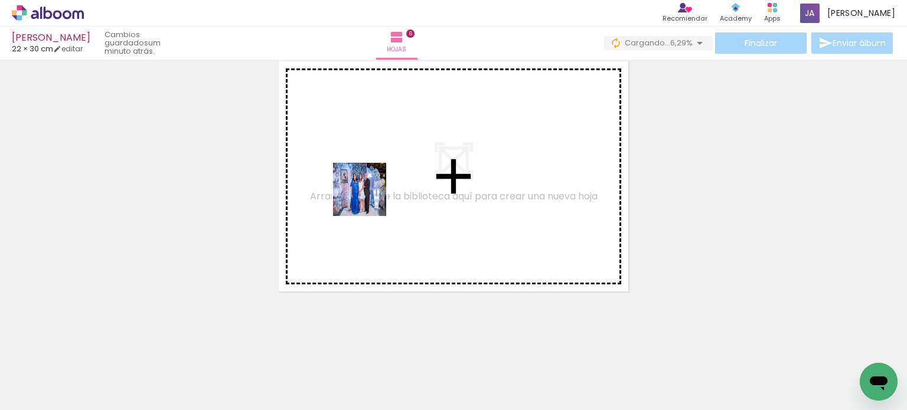
drag, startPoint x: 272, startPoint y: 374, endPoint x: 370, endPoint y: 192, distance: 206.6
click at [370, 192] on quentale-workspace at bounding box center [453, 205] width 907 height 410
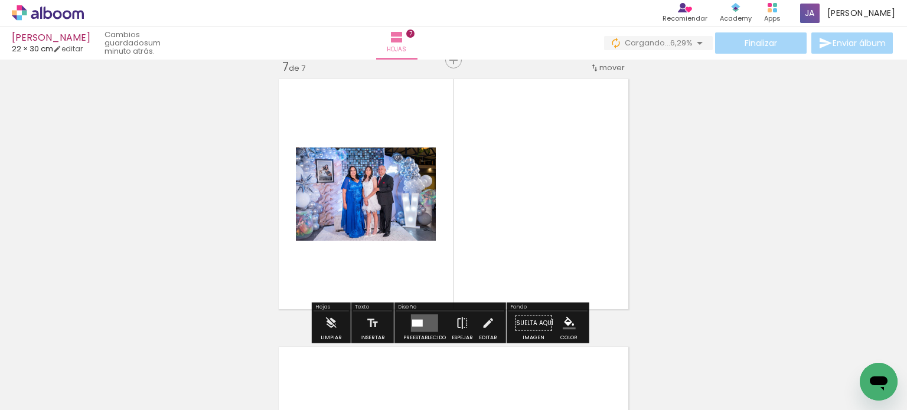
scroll to position [1623, 0]
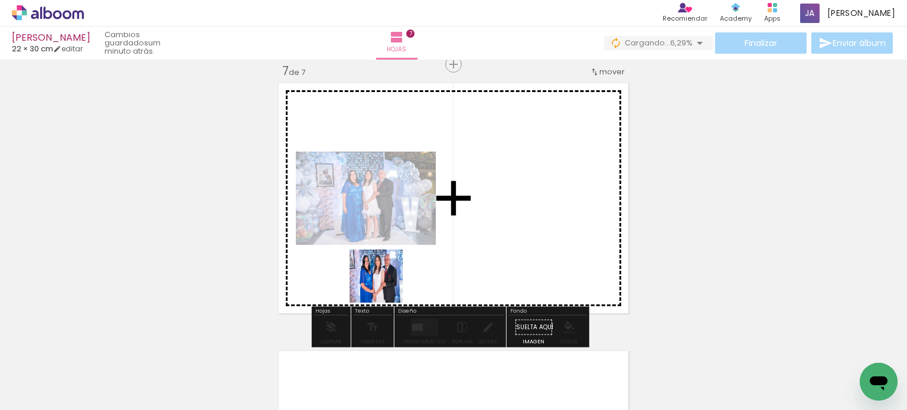
drag, startPoint x: 418, startPoint y: 368, endPoint x: 380, endPoint y: 275, distance: 100.6
click at [380, 275] on quentale-workspace at bounding box center [453, 205] width 907 height 410
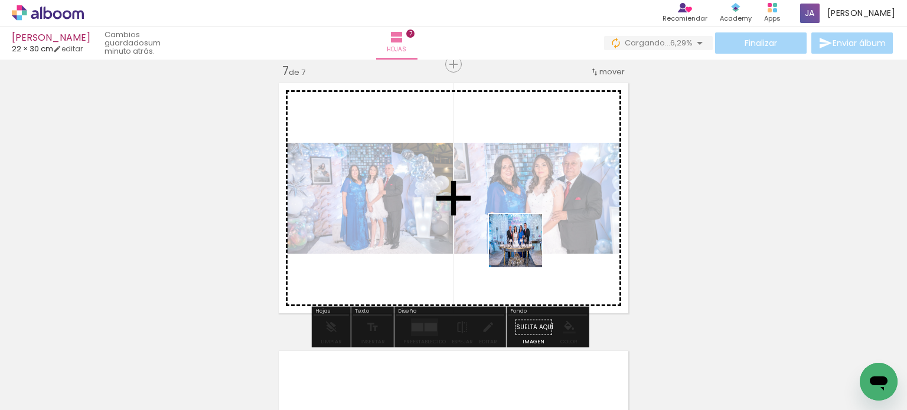
drag, startPoint x: 531, startPoint y: 297, endPoint x: 539, endPoint y: 272, distance: 26.1
click at [524, 249] on quentale-workspace at bounding box center [453, 205] width 907 height 410
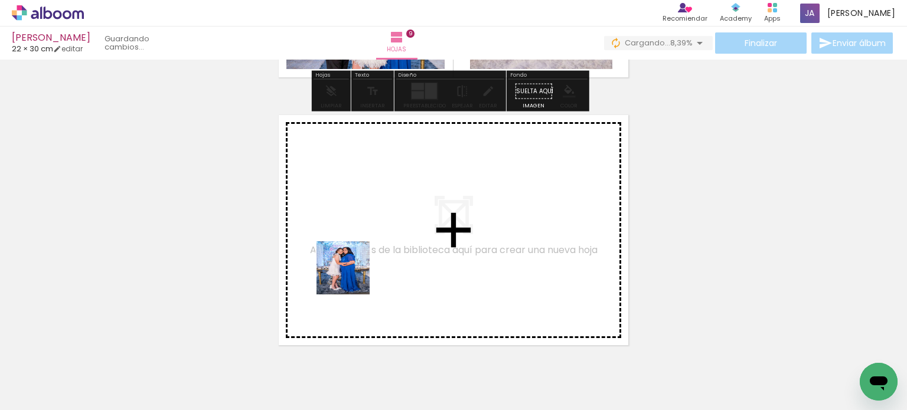
scroll to position [0, 3235]
drag, startPoint x: 331, startPoint y: 363, endPoint x: 373, endPoint y: 209, distance: 159.8
click at [373, 209] on quentale-workspace at bounding box center [453, 205] width 907 height 410
